Goal: Information Seeking & Learning: Learn about a topic

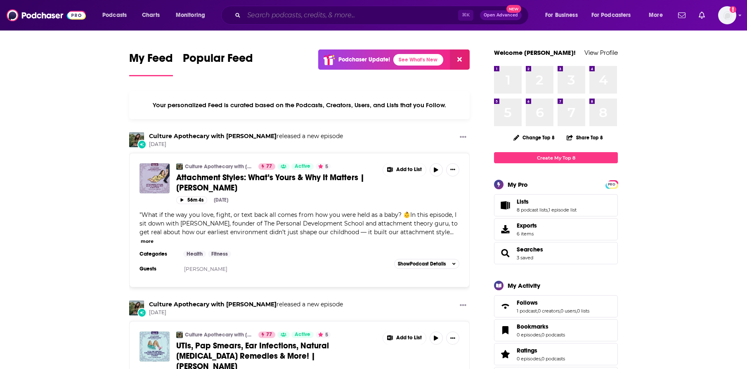
click at [307, 14] on input "Search podcasts, credits, & more..." at bounding box center [351, 15] width 214 height 13
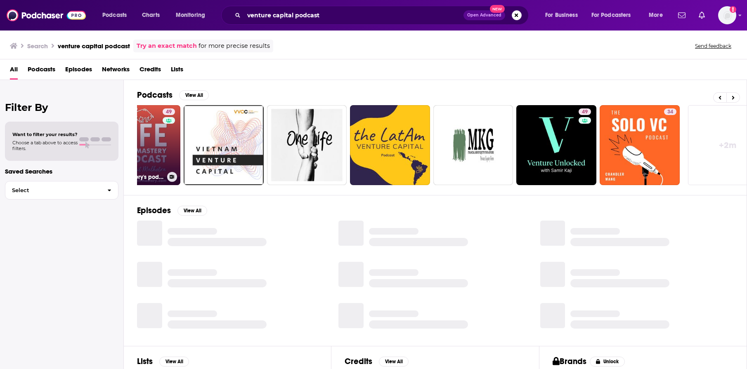
scroll to position [0, 148]
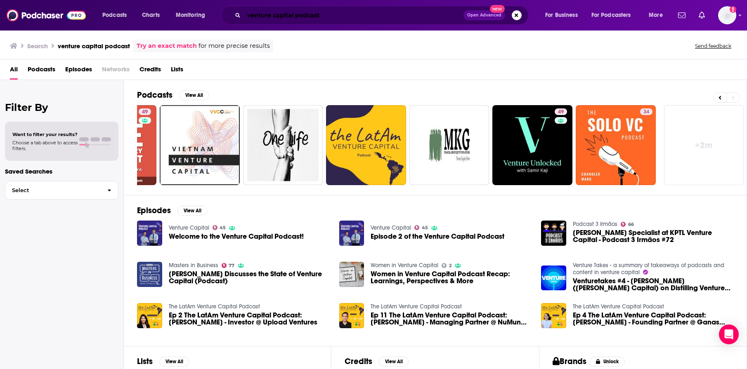
click at [300, 17] on input "venture capital podcast" at bounding box center [354, 15] width 220 height 13
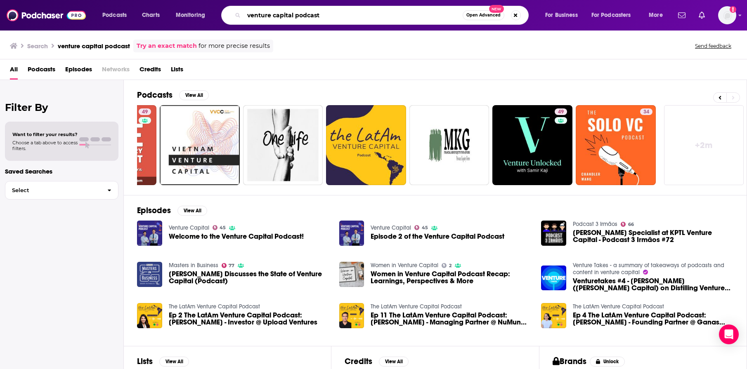
drag, startPoint x: 295, startPoint y: 16, endPoint x: 361, endPoint y: 17, distance: 66.5
click at [361, 17] on input "venture capital podcast" at bounding box center [353, 15] width 219 height 13
type input "venture capital"
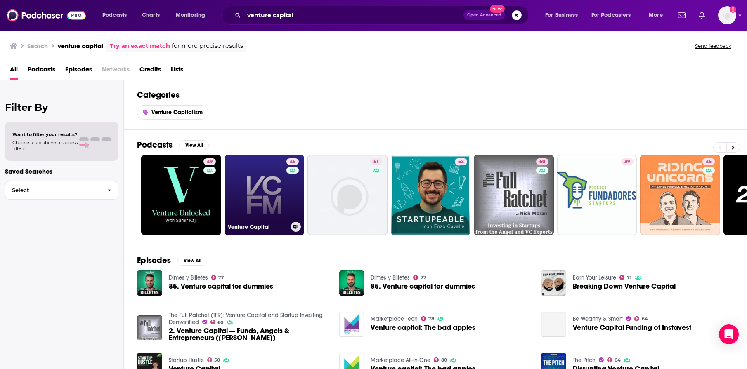
click at [259, 201] on link "45 Venture Capital" at bounding box center [265, 195] width 80 height 80
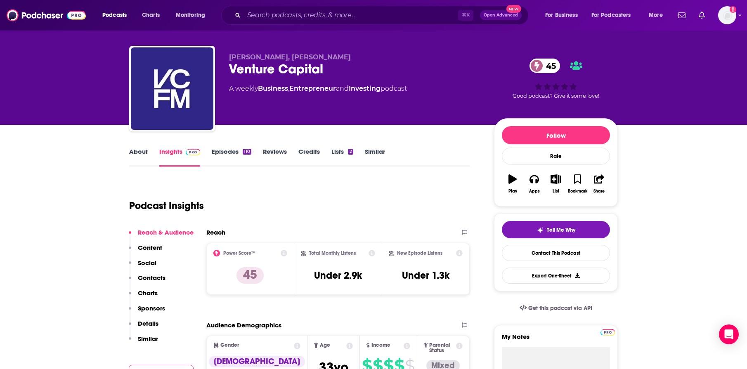
scroll to position [83, 0]
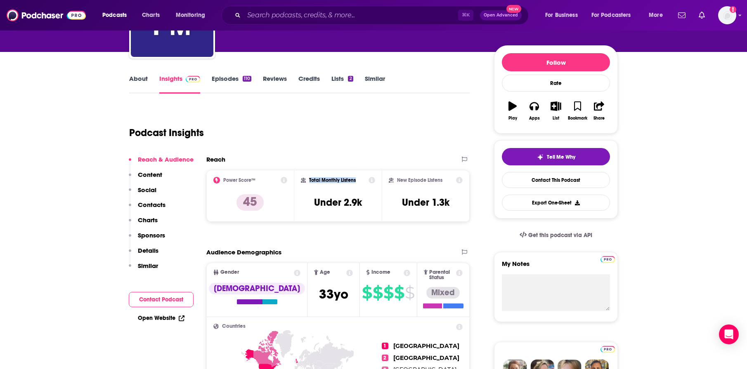
drag, startPoint x: 310, startPoint y: 178, endPoint x: 358, endPoint y: 178, distance: 47.9
click at [358, 178] on div "Total Monthly Listens" at bounding box center [338, 180] width 75 height 7
copy h2 "Total Monthly Listens"
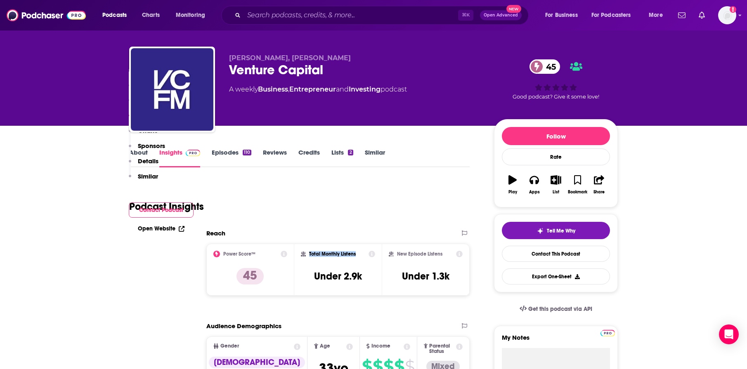
scroll to position [0, 0]
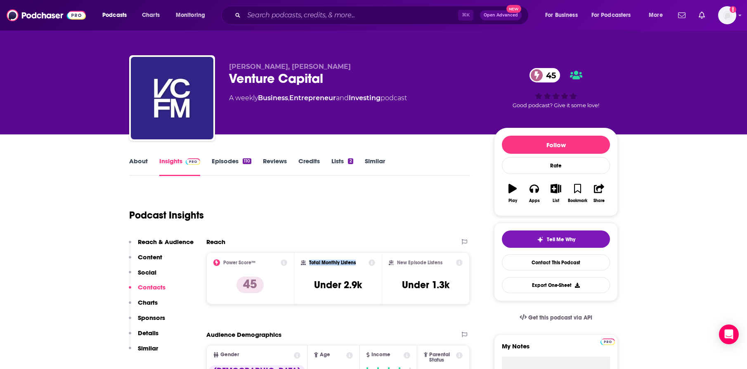
click at [228, 161] on link "Episodes 110" at bounding box center [232, 166] width 40 height 19
